Goal: Task Accomplishment & Management: Complete application form

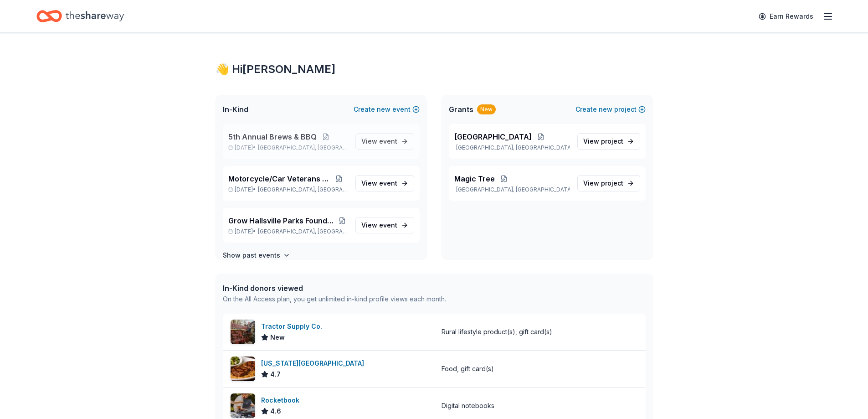
click at [290, 139] on span "5th Annual Brews & BBQ" at bounding box center [272, 136] width 88 height 11
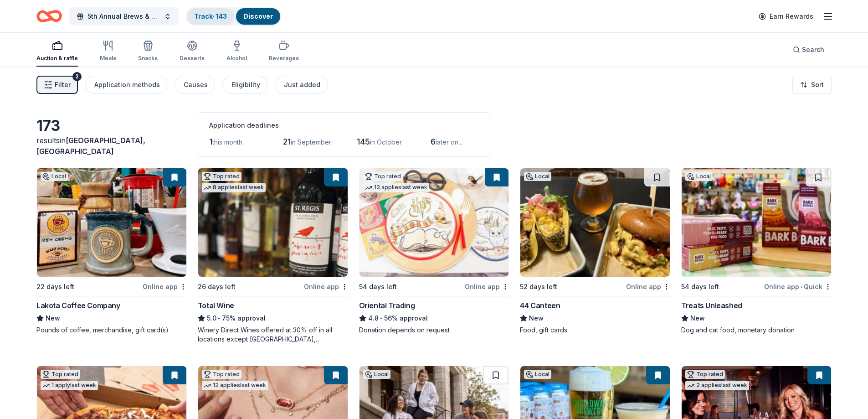
click at [211, 10] on div "Track · 143" at bounding box center [210, 16] width 47 height 16
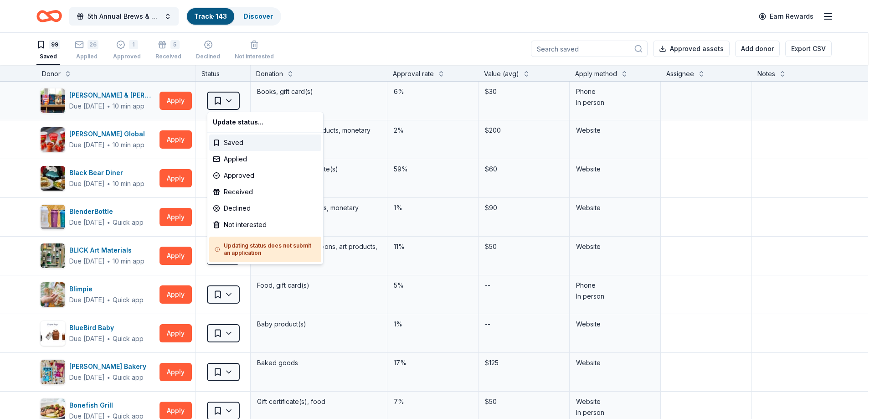
click at [233, 97] on html "5th Annual Brews & BBQ Track · 143 Discover Earn Rewards 99 Saved 26 Applied 1 …" at bounding box center [437, 209] width 875 height 419
click at [345, 29] on html "5th Annual Brews & BBQ Track · 143 Discover Earn Rewards 99 Saved 26 Applied 1 …" at bounding box center [437, 209] width 875 height 419
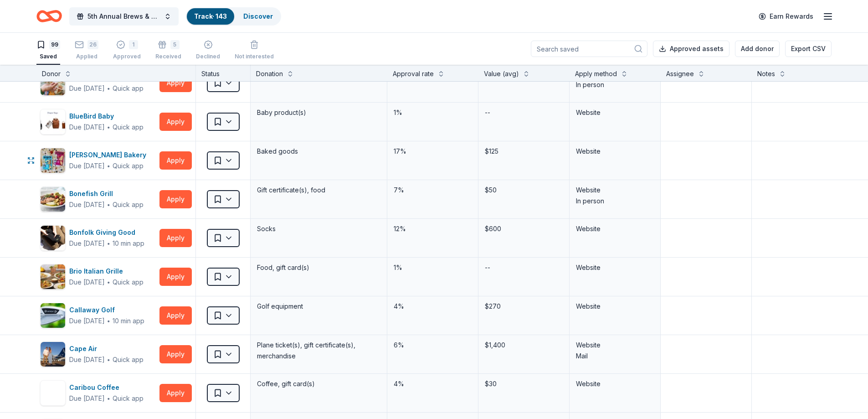
scroll to position [228, 0]
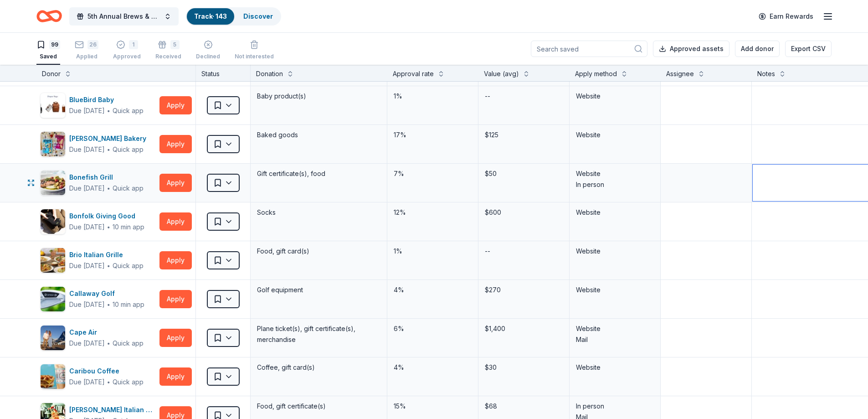
click at [761, 170] on textarea at bounding box center [820, 183] width 135 height 36
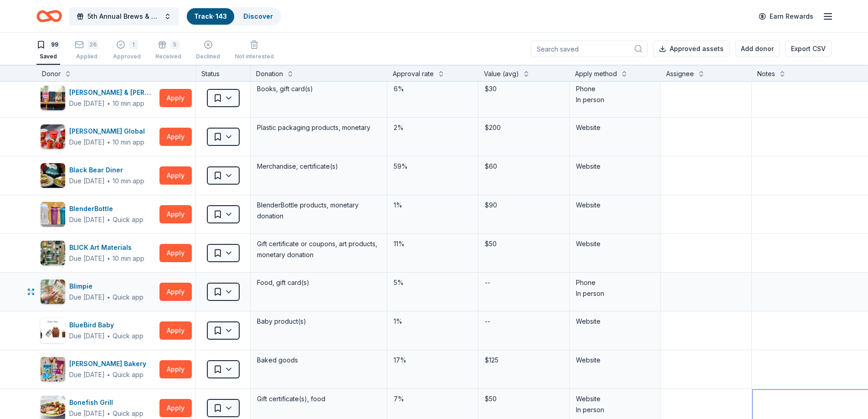
scroll to position [0, 0]
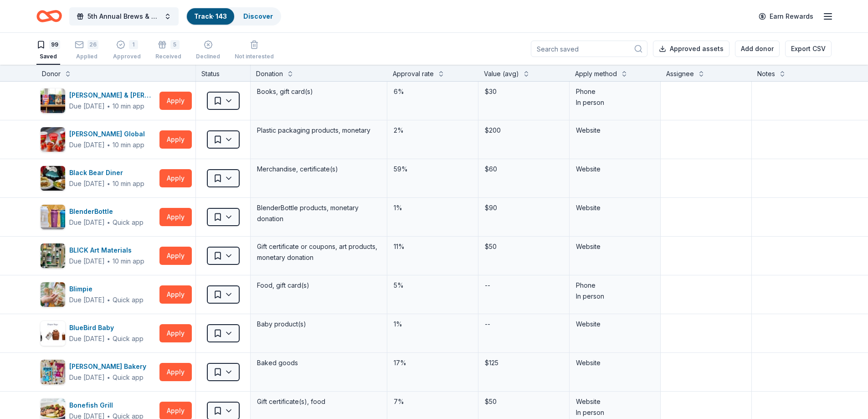
click at [561, 50] on input at bounding box center [589, 49] width 117 height 16
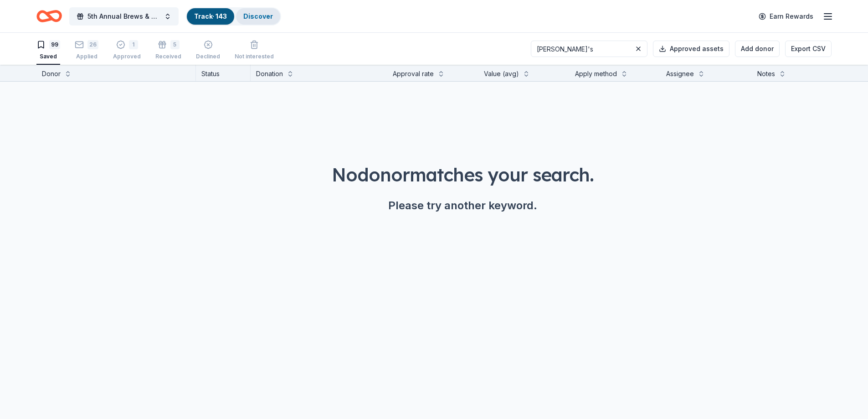
type input "[PERSON_NAME]'s"
click at [253, 15] on link "Discover" at bounding box center [258, 16] width 30 height 8
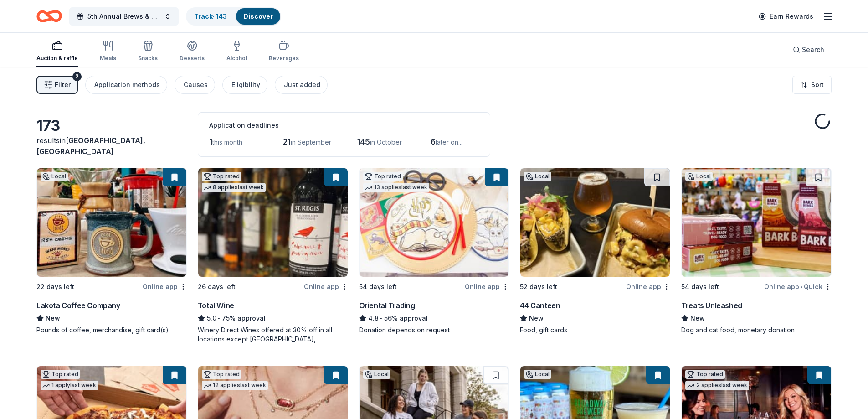
click at [263, 17] on link "Discover" at bounding box center [258, 16] width 30 height 8
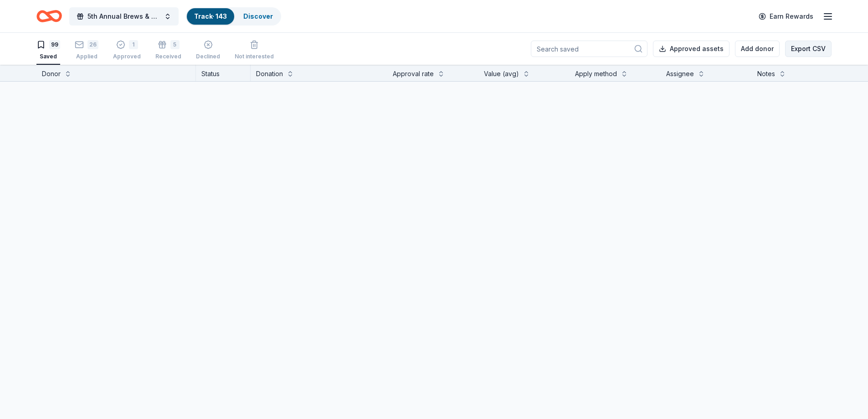
scroll to position [0, 0]
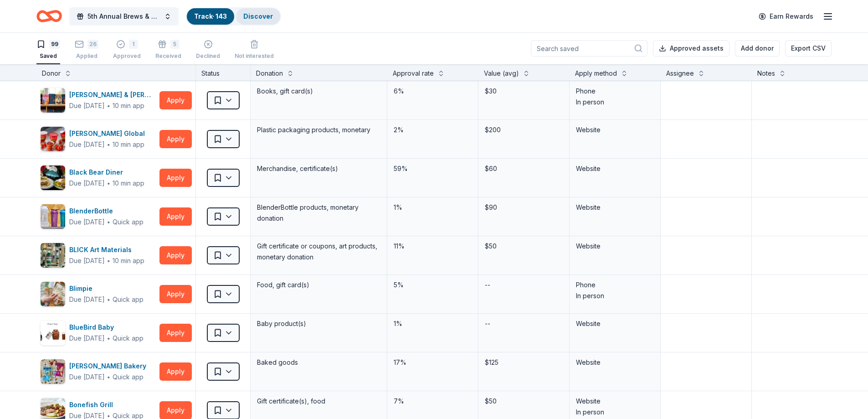
click at [271, 18] on link "Discover" at bounding box center [258, 16] width 30 height 8
click at [245, 15] on link "Discover" at bounding box center [258, 16] width 30 height 8
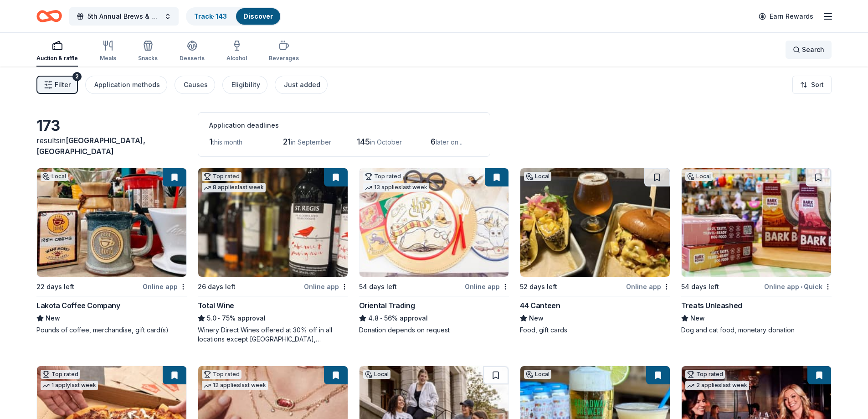
click at [813, 49] on span "Search" at bounding box center [813, 49] width 22 height 11
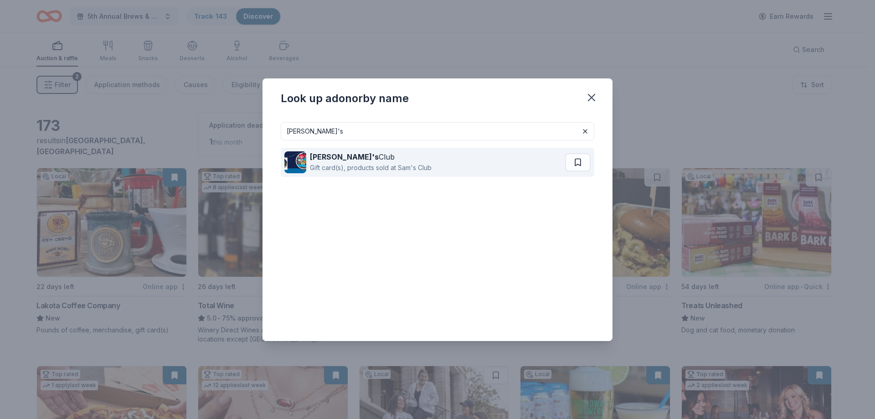
type input "[PERSON_NAME]'s"
click at [340, 158] on div "[PERSON_NAME]'s Club" at bounding box center [371, 156] width 122 height 11
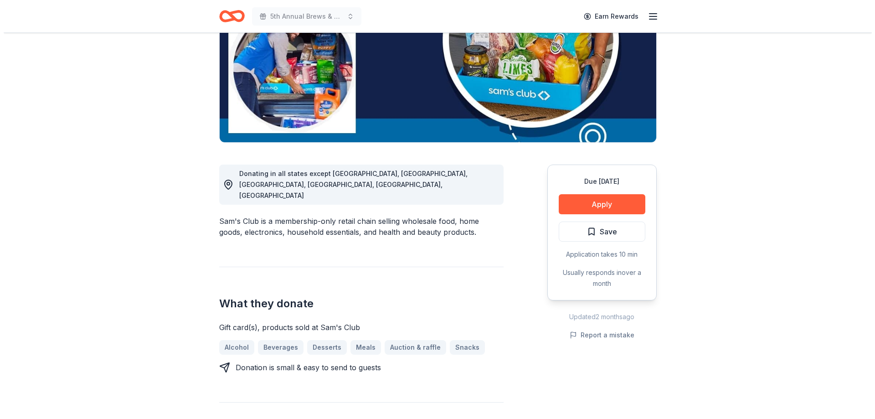
scroll to position [137, 0]
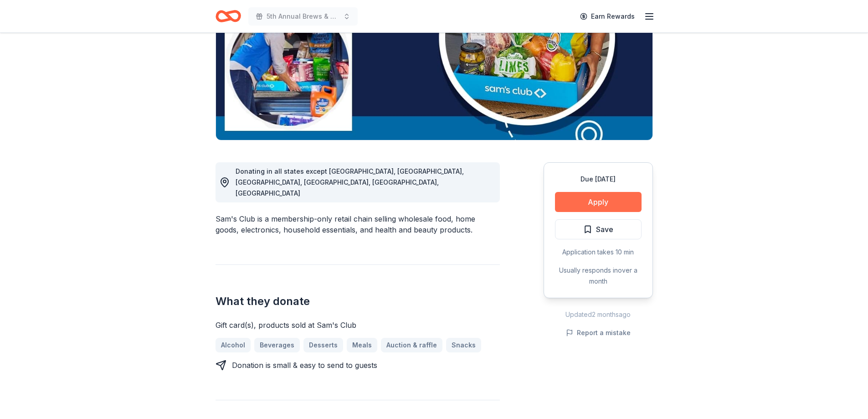
click at [603, 202] on button "Apply" at bounding box center [598, 202] width 87 height 20
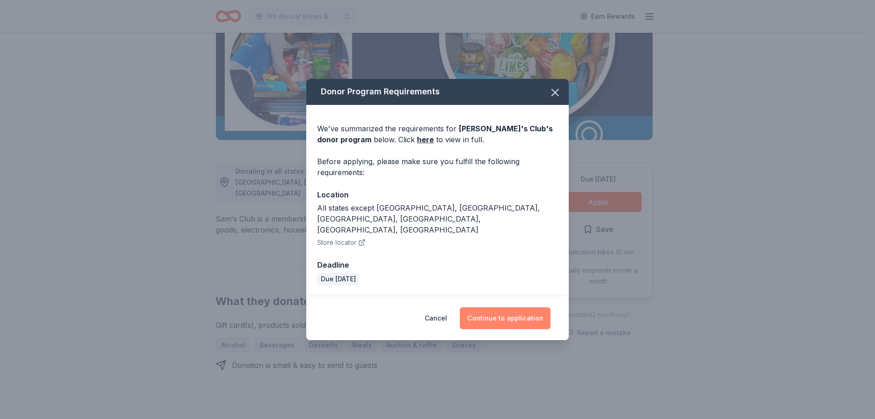
click at [512, 307] on button "Continue to application" at bounding box center [505, 318] width 91 height 22
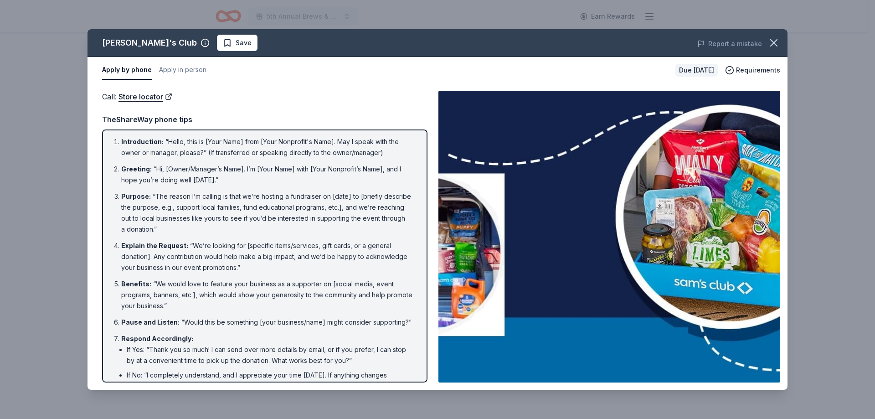
scroll to position [0, 0]
click at [183, 66] on button "Apply in person" at bounding box center [182, 70] width 47 height 19
